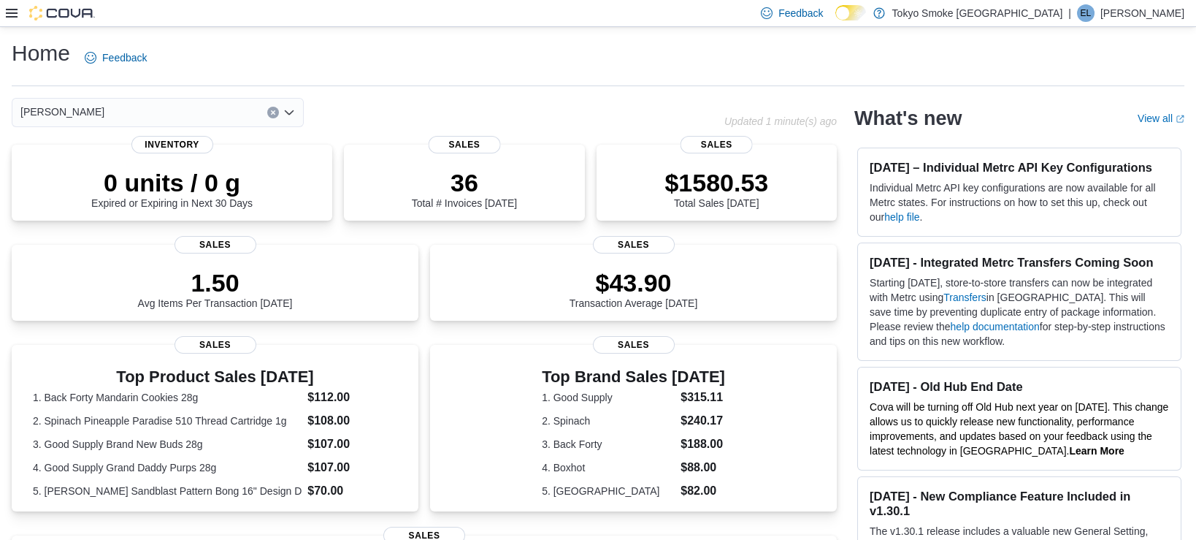
click at [12, 13] on icon at bounding box center [12, 13] width 12 height 9
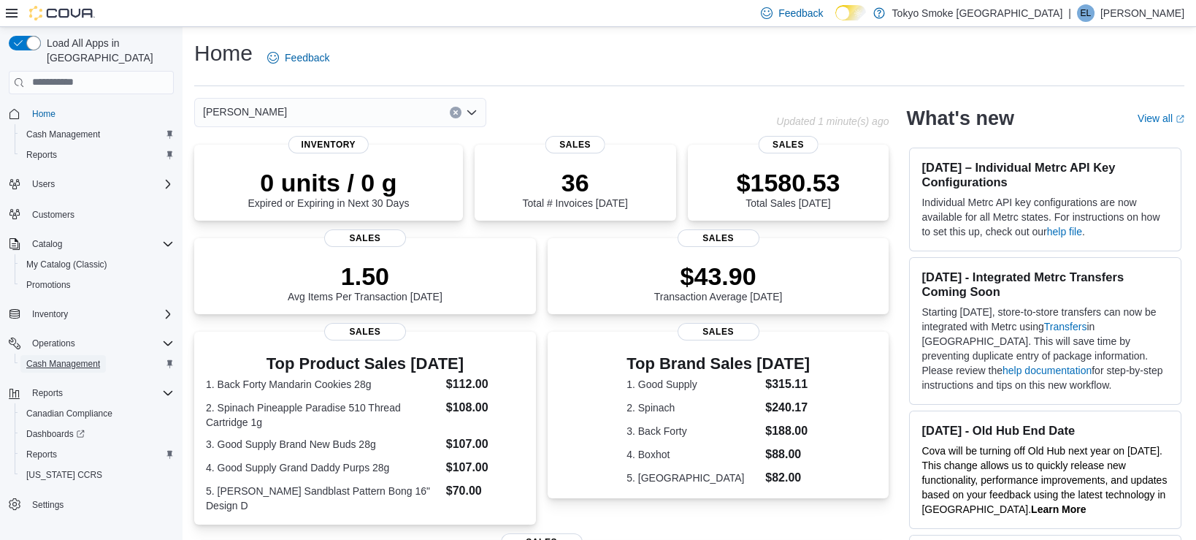
click at [64, 358] on span "Cash Management" at bounding box center [63, 364] width 74 height 12
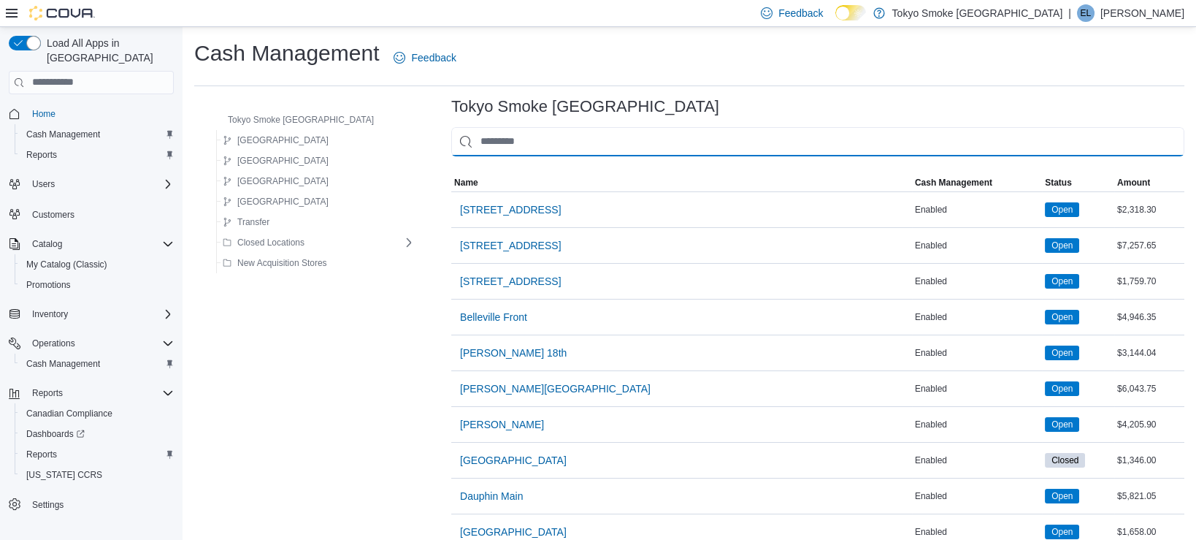
click at [521, 139] on input "This is a search bar. As you type, the results lower in the page will automatic…" at bounding box center [817, 141] width 733 height 29
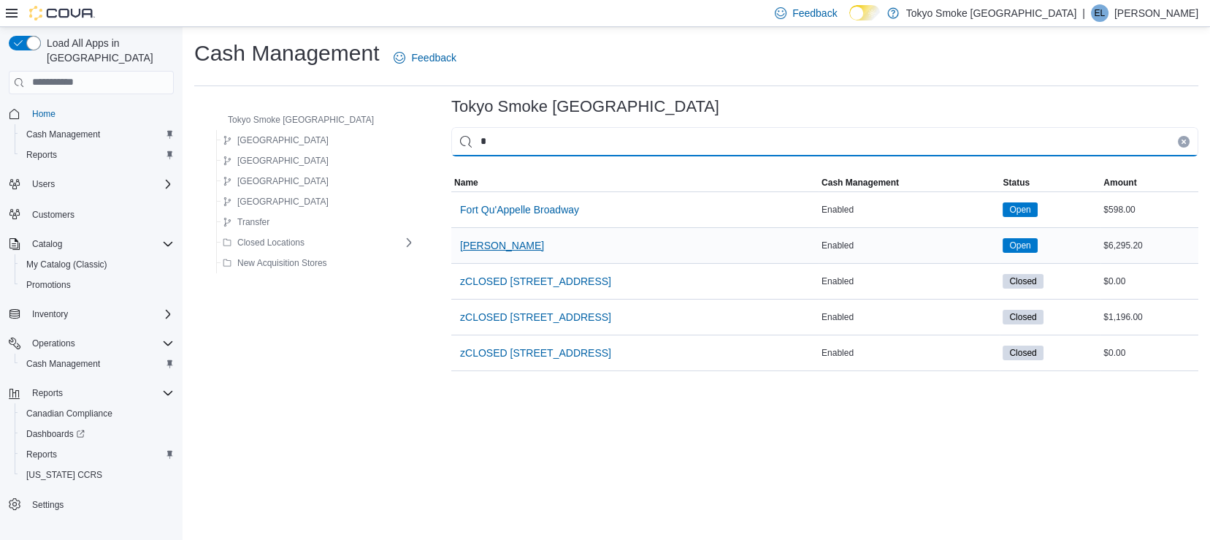
type input "*"
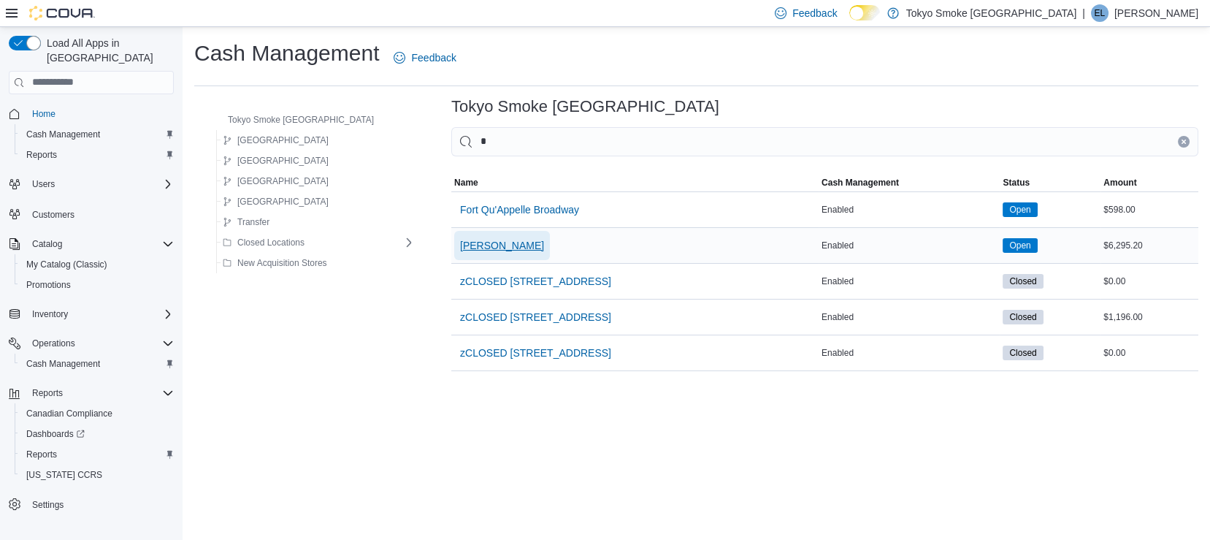
click at [460, 248] on span "[PERSON_NAME]" at bounding box center [502, 245] width 84 height 15
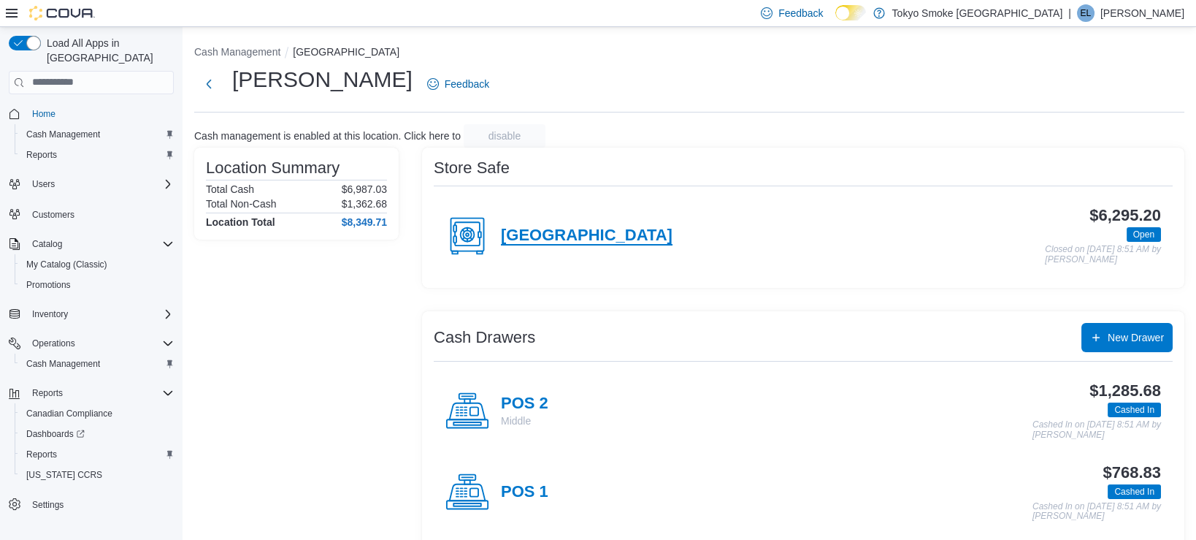
click at [537, 238] on h4 "[GEOGRAPHIC_DATA]" at bounding box center [587, 235] width 172 height 19
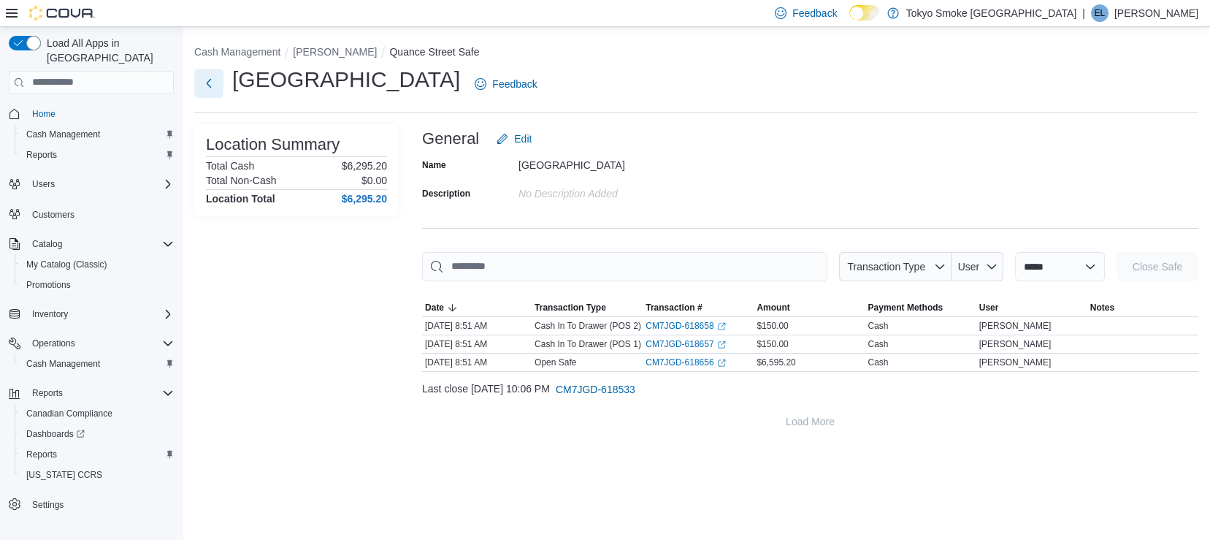
click at [210, 81] on button "Next" at bounding box center [208, 83] width 29 height 29
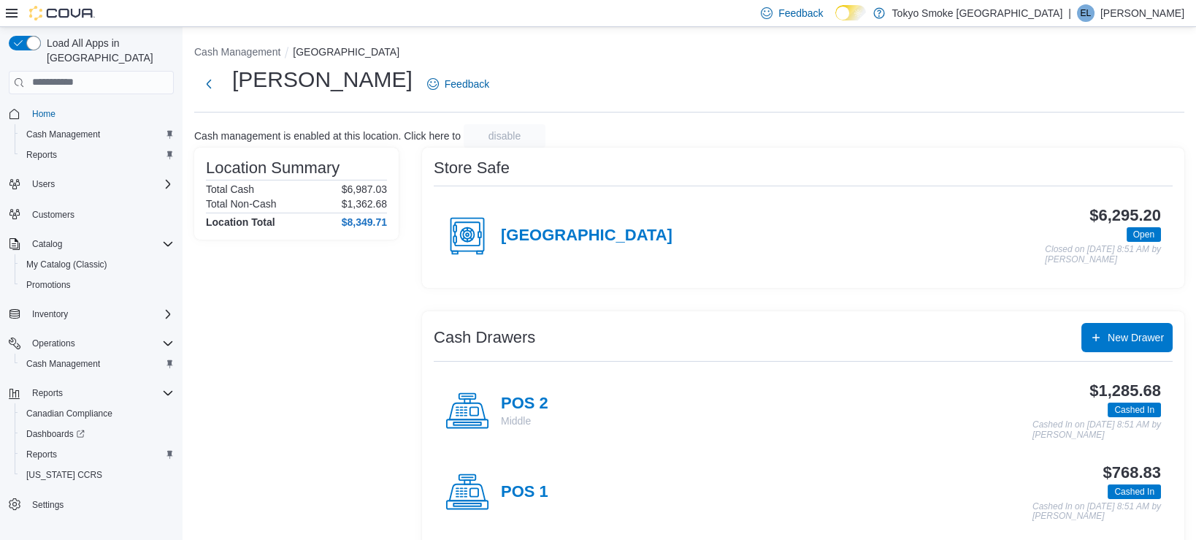
click at [396, 507] on div "Location Summary Total Cash $6,987.03 Total Non-Cash $1,362.68 Location Total $…" at bounding box center [296, 386] width 204 height 479
